Goal: Task Accomplishment & Management: Complete application form

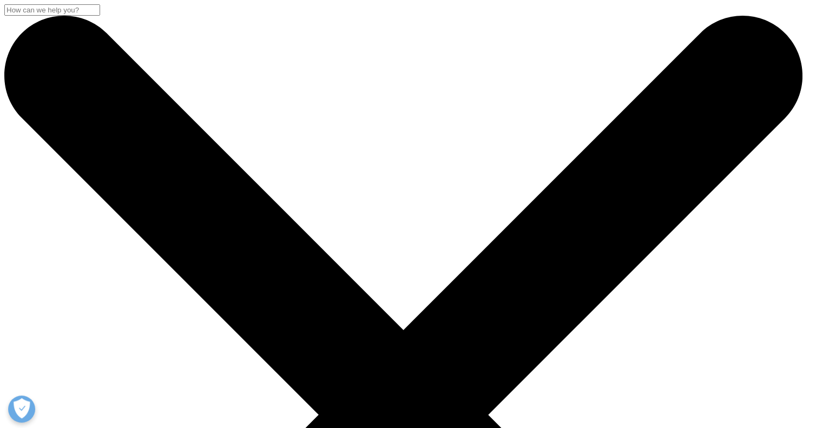
click at [143, 208] on div "Sales HR/Career Patient Seeking Clinical Trials Site/Investigator Waiting List …" at bounding box center [91, 174] width 106 height 68
select select "Other"
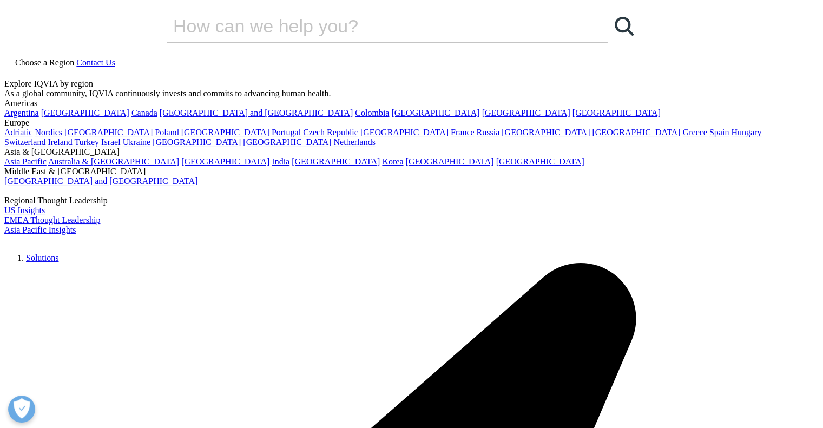
type input "[PERSON_NAME]"
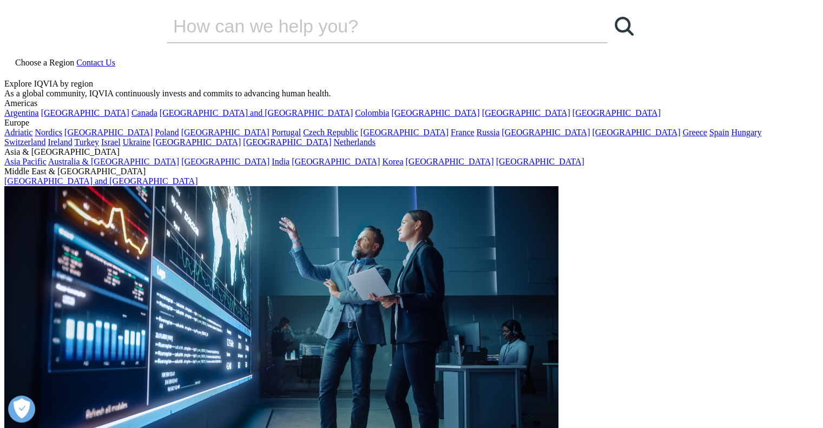
type input "[PERSON_NAME]"
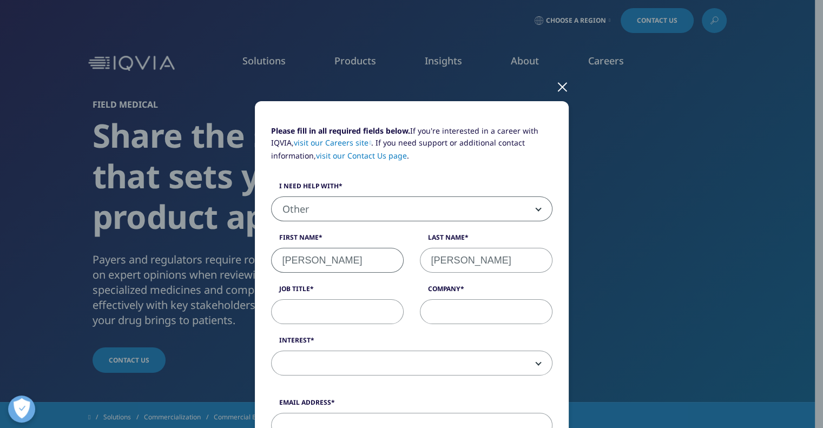
type input "[EMAIL_ADDRESS][DOMAIN_NAME]"
type input "2017836749"
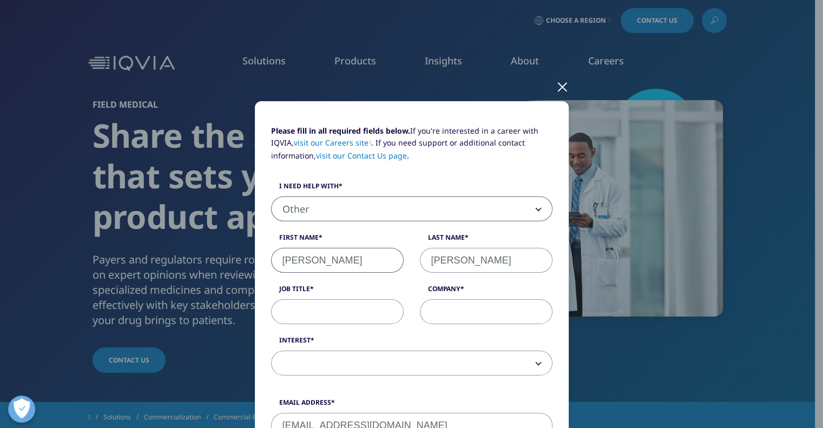
select select "[GEOGRAPHIC_DATA]"
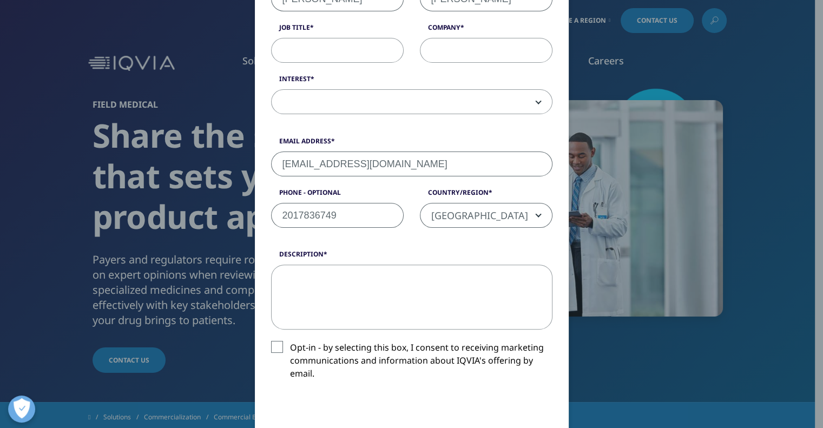
click at [314, 54] on input "Job Title" at bounding box center [337, 50] width 133 height 25
type input "SVP, Clinical Affairs"
click at [442, 51] on input "Company" at bounding box center [486, 50] width 133 height 25
type input "GenBioPro"
click at [531, 101] on span at bounding box center [411, 101] width 281 height 25
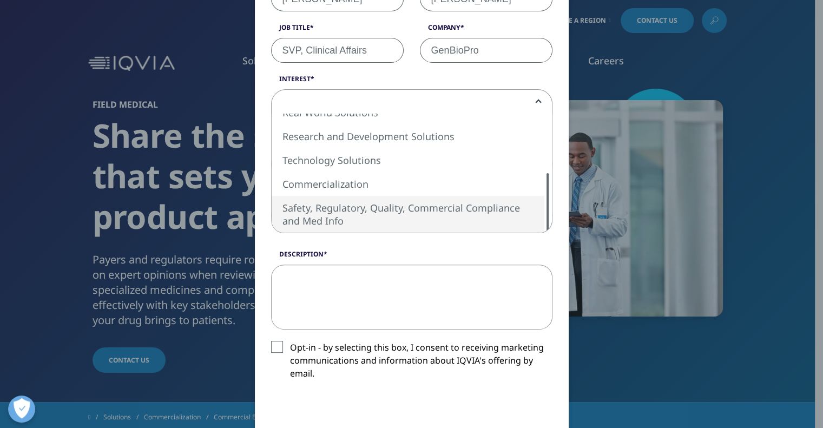
click at [547, 195] on div at bounding box center [548, 203] width 2 height 60
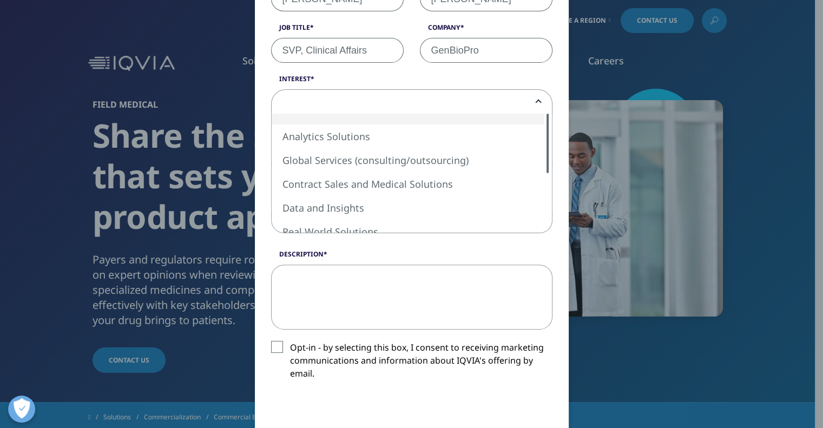
click at [550, 137] on span "Analytics Solutions Global Services (consulting/outsourcing) Contract Sales and…" at bounding box center [428, 126] width 314 height 25
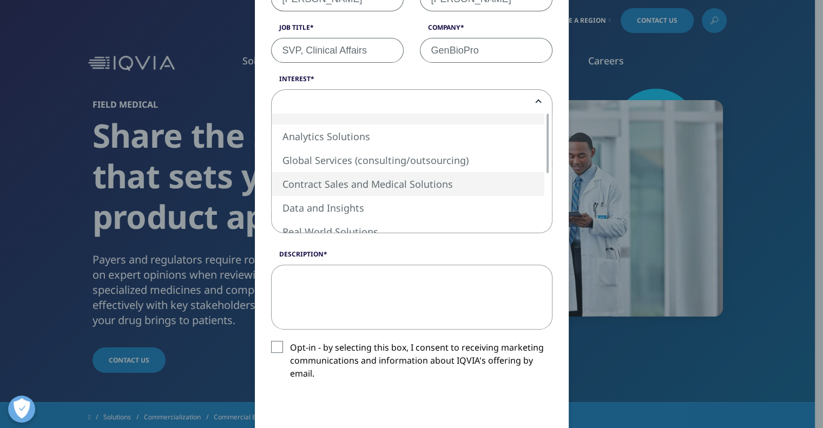
select select "Contract Sales and Medical Solutions"
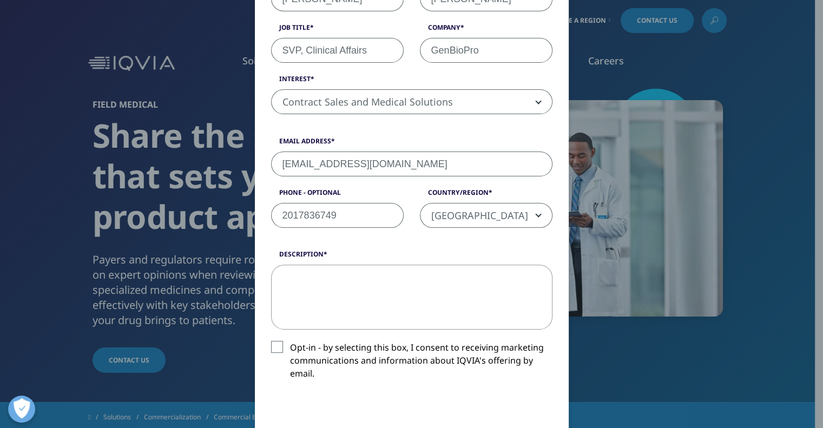
click at [400, 159] on input "[EMAIL_ADDRESS][DOMAIN_NAME]" at bounding box center [411, 164] width 281 height 25
type input "[PERSON_NAME][EMAIL_ADDRESS][PERSON_NAME][DOMAIN_NAME]"
click at [296, 276] on textarea "Description" at bounding box center [411, 297] width 281 height 65
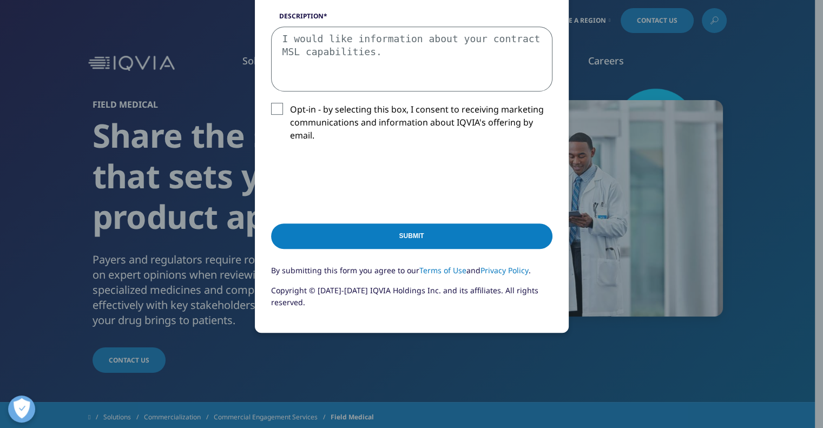
scroll to position [499, 0]
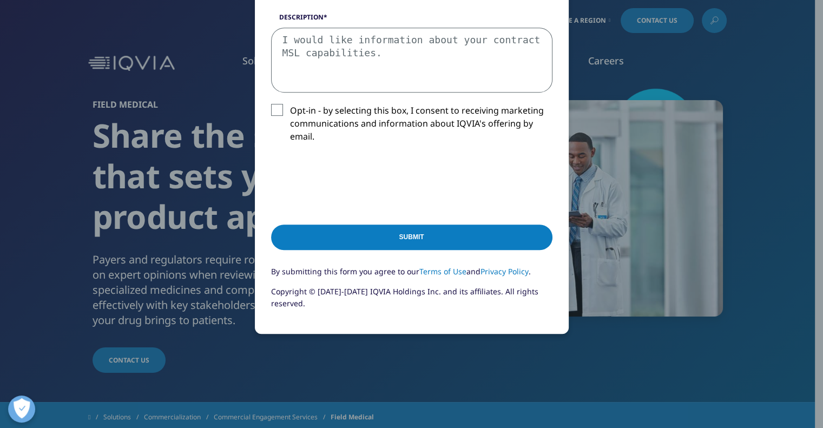
type textarea "I would like information about your contract MSL capabilities."
click at [375, 237] on input "Submit" at bounding box center [411, 237] width 281 height 25
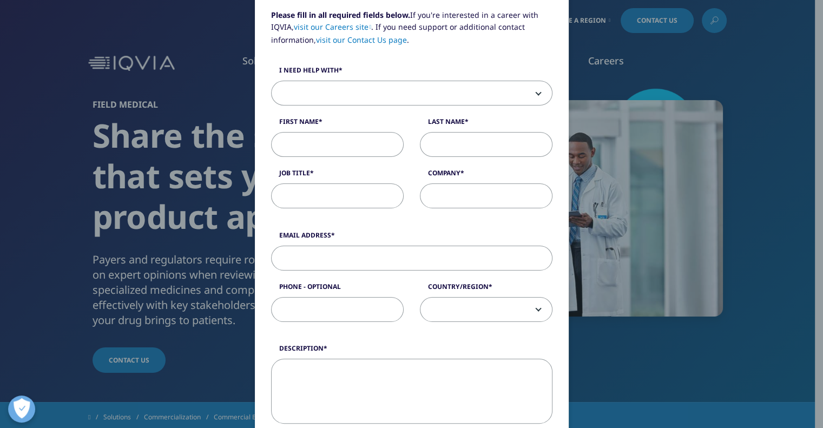
scroll to position [119, 0]
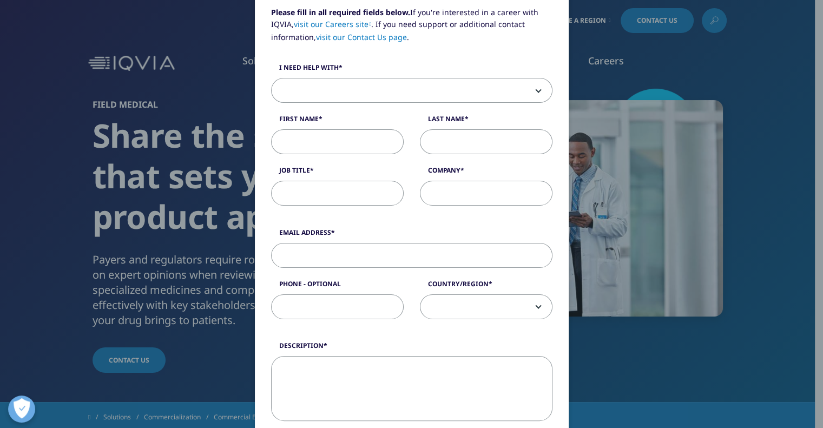
click at [536, 90] on b at bounding box center [536, 90] width 0 height 0
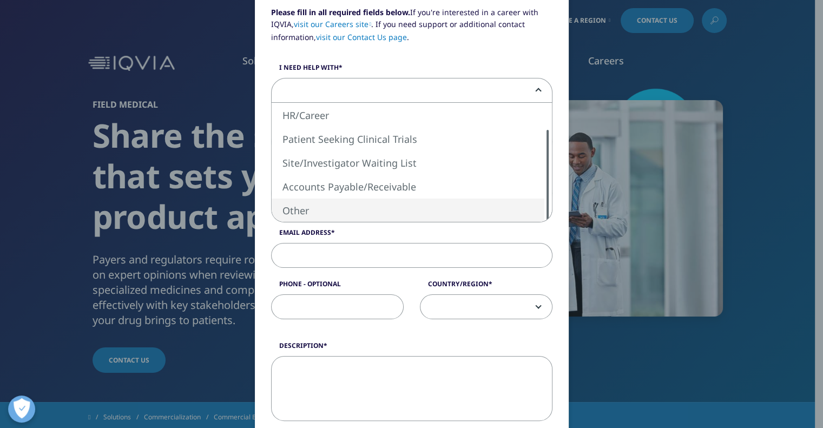
click at [526, 215] on div "Sales HR/Career Patient Seeking Clinical Trials Site/Investigator Waiting List …" at bounding box center [412, 162] width 280 height 119
select select "Other"
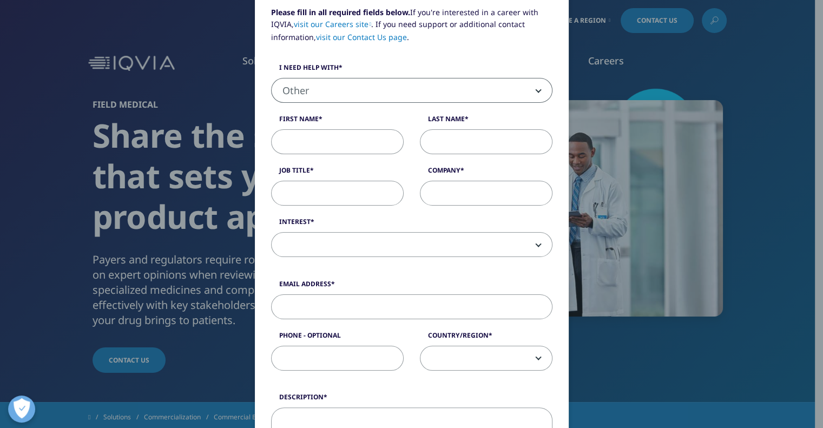
click at [358, 146] on input "First Name" at bounding box center [337, 141] width 133 height 25
type input "[PERSON_NAME]"
type input "[EMAIL_ADDRESS][DOMAIN_NAME]"
type input "2017836749"
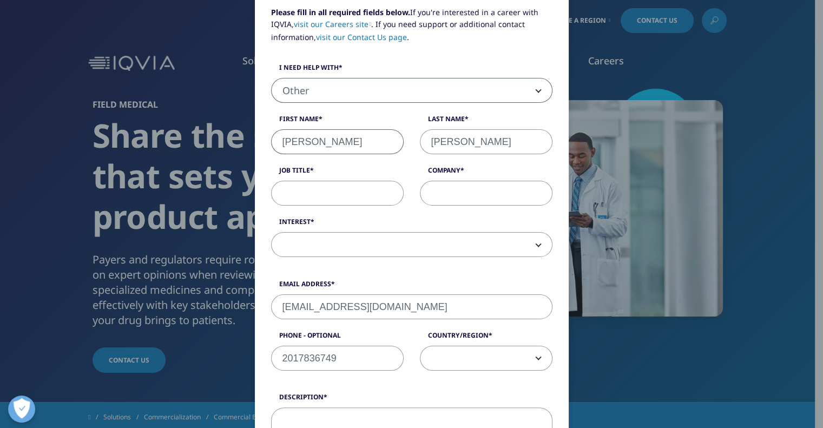
select select "[GEOGRAPHIC_DATA]"
click at [314, 191] on input "Job Title" at bounding box center [337, 193] width 133 height 25
type input "SVP, Clinical Affairs"
click at [442, 192] on input "Company" at bounding box center [486, 193] width 133 height 25
type input "GenBioPro"
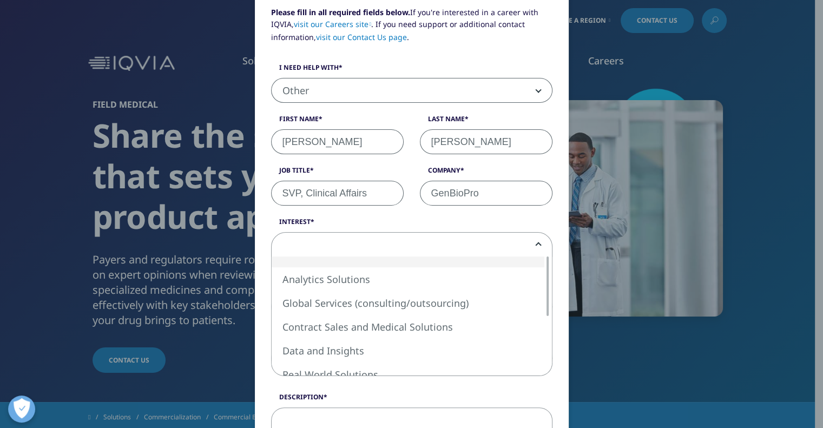
click at [539, 246] on span at bounding box center [412, 245] width 280 height 25
select select "Contract Sales and Medical Solutions"
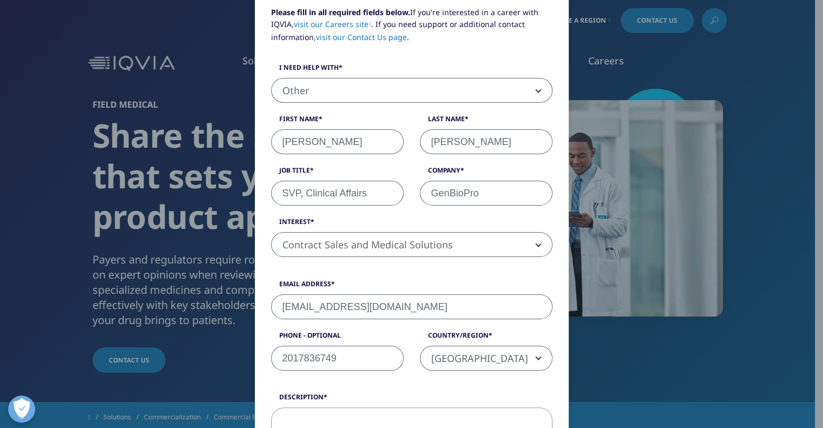
click at [422, 308] on input "[EMAIL_ADDRESS][DOMAIN_NAME]" at bounding box center [411, 306] width 281 height 25
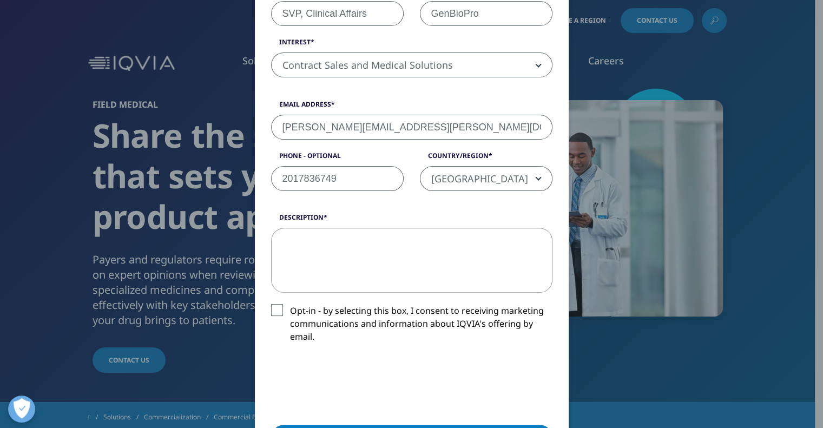
scroll to position [299, 0]
type input "[PERSON_NAME][EMAIL_ADDRESS][PERSON_NAME][DOMAIN_NAME]"
click at [363, 235] on textarea "Description" at bounding box center [411, 259] width 281 height 65
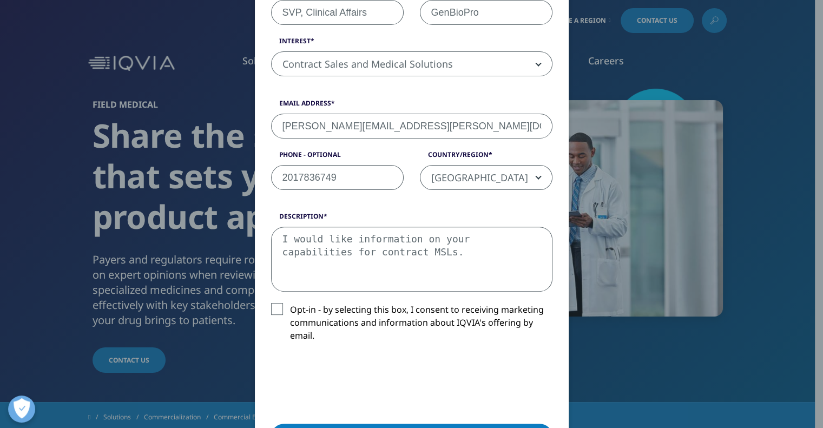
type textarea "I would like information on your capabilities for contract MSLs."
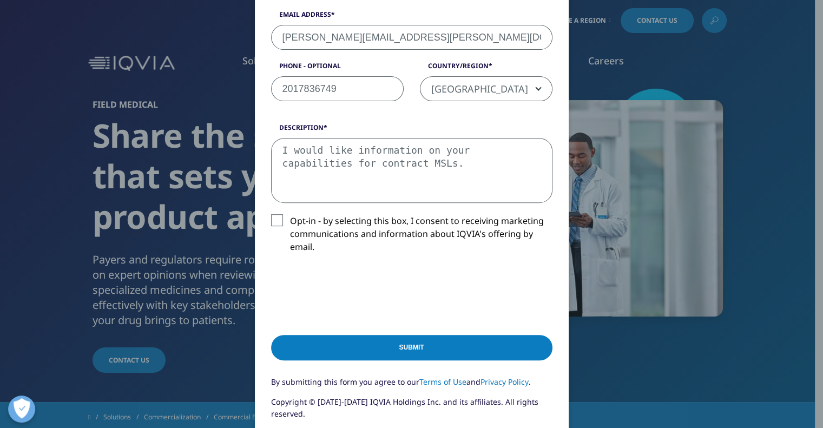
scroll to position [405, 0]
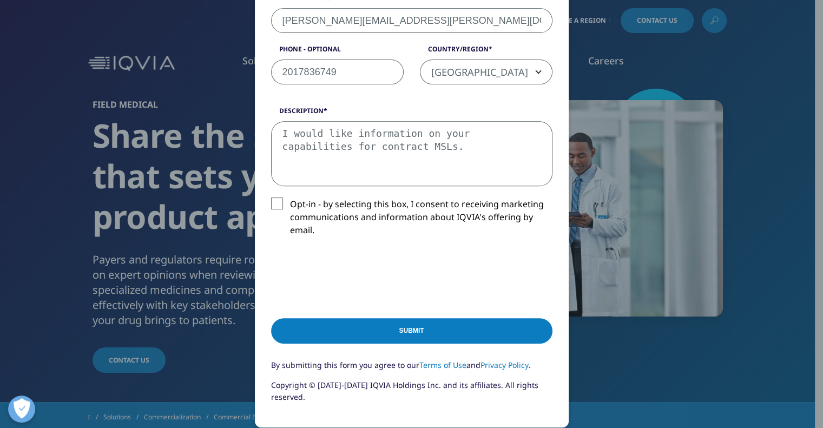
click at [475, 324] on input "Submit" at bounding box center [411, 330] width 281 height 25
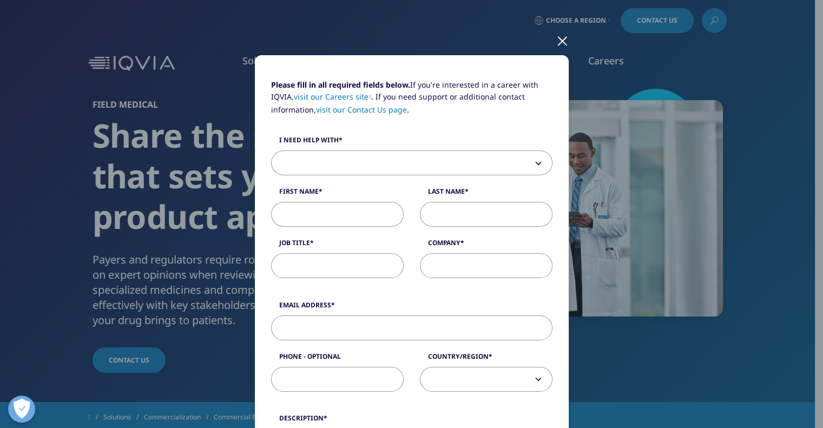
scroll to position [0, 0]
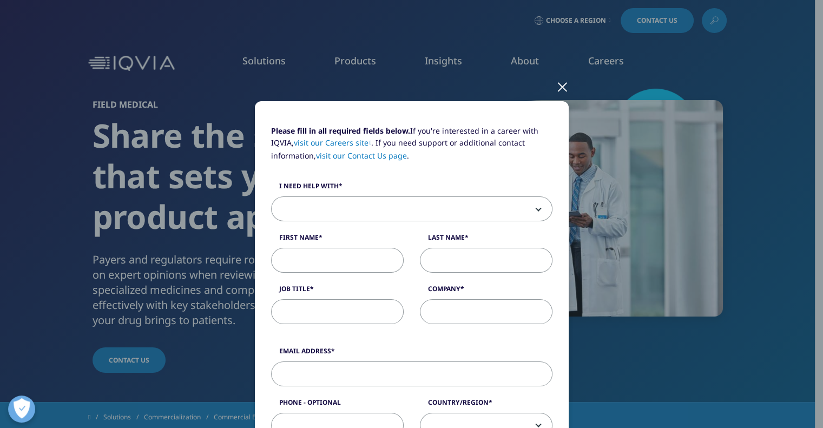
click at [559, 81] on div at bounding box center [562, 86] width 12 height 30
